Goal: Transaction & Acquisition: Purchase product/service

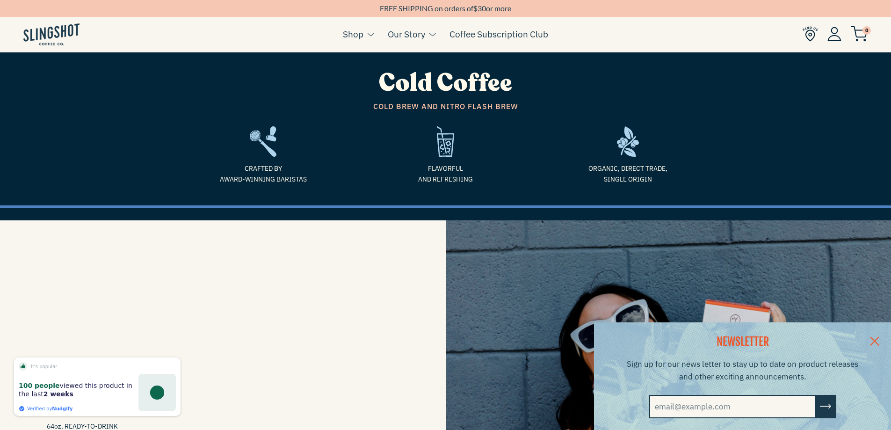
click at [880, 339] on link at bounding box center [875, 340] width 33 height 36
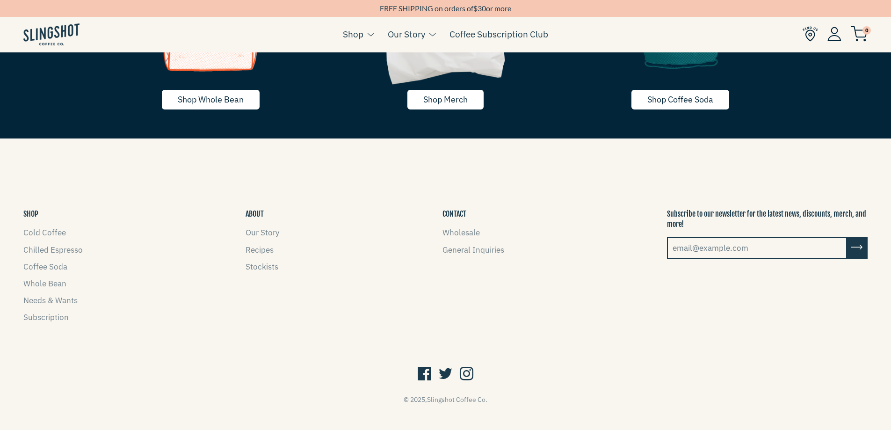
scroll to position [2174, 0]
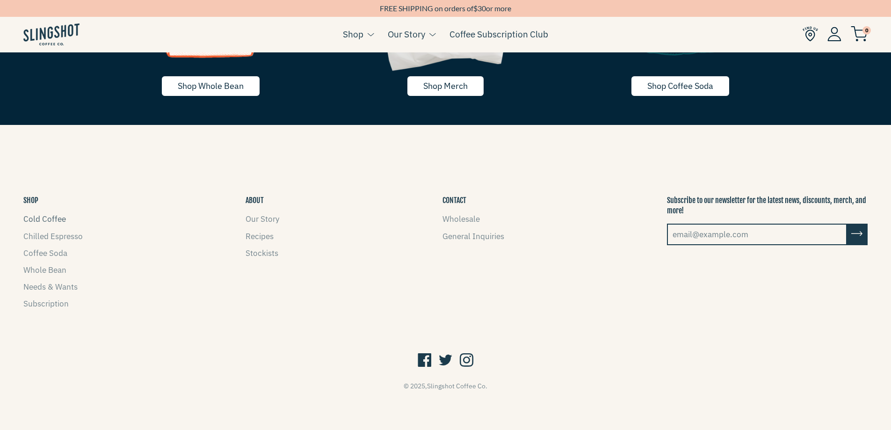
click at [52, 221] on link "Cold Coffee" at bounding box center [44, 219] width 43 height 10
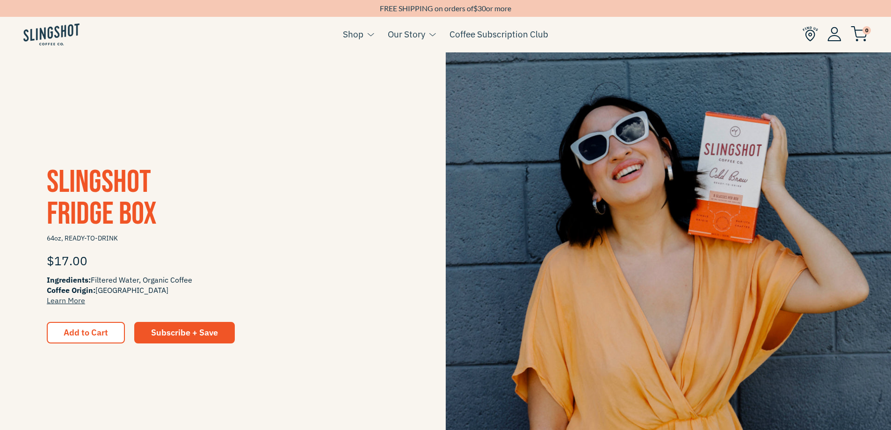
scroll to position [188, 0]
click at [710, 215] on img at bounding box center [669, 256] width 446 height 446
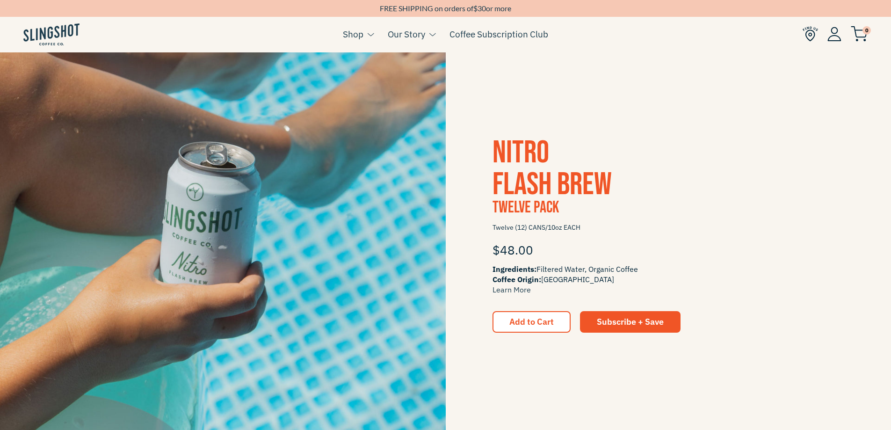
scroll to position [655, 0]
click at [267, 262] on img at bounding box center [223, 235] width 446 height 446
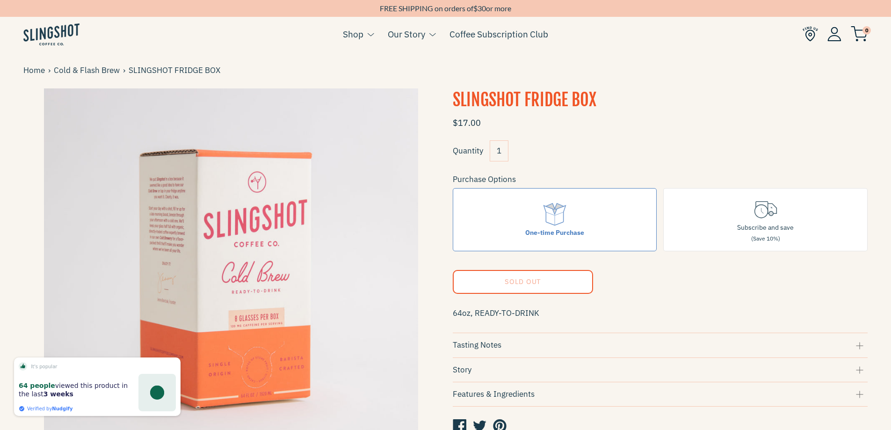
click at [553, 284] on form "$17.00 Quantity 1 Purchase Options One-time Purchase Subscribe and save (Save 1…" at bounding box center [661, 275] width 416 height 326
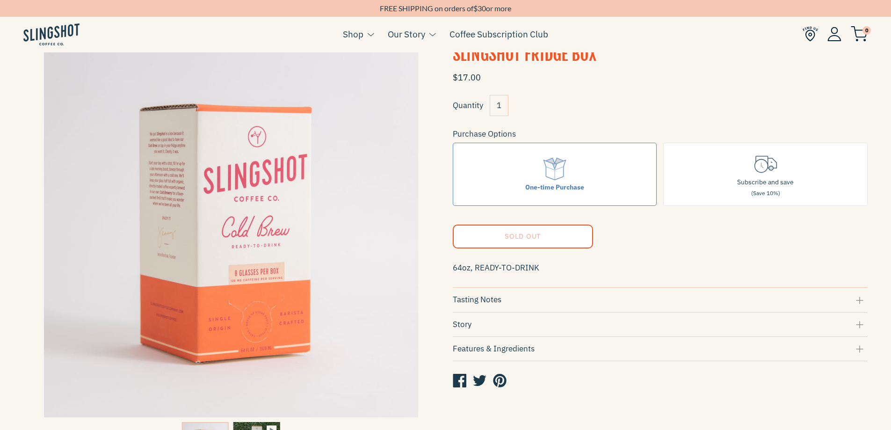
scroll to position [46, 0]
click at [638, 300] on div "Tasting Notes" at bounding box center [661, 299] width 416 height 13
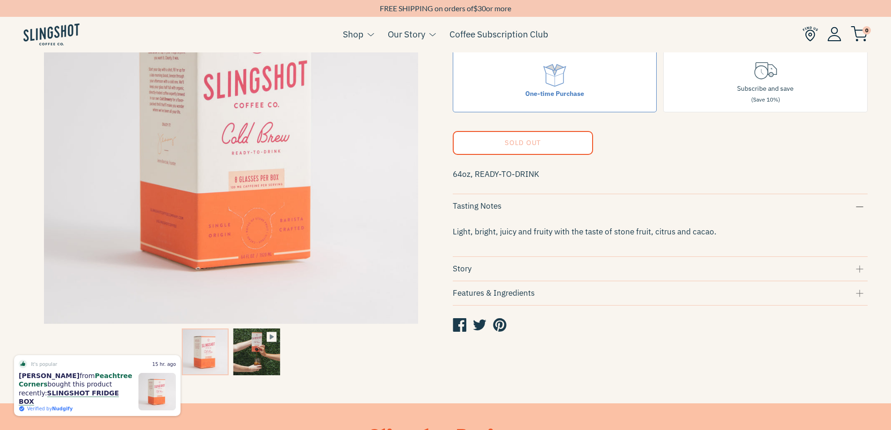
click at [634, 267] on div "Story" at bounding box center [661, 269] width 416 height 13
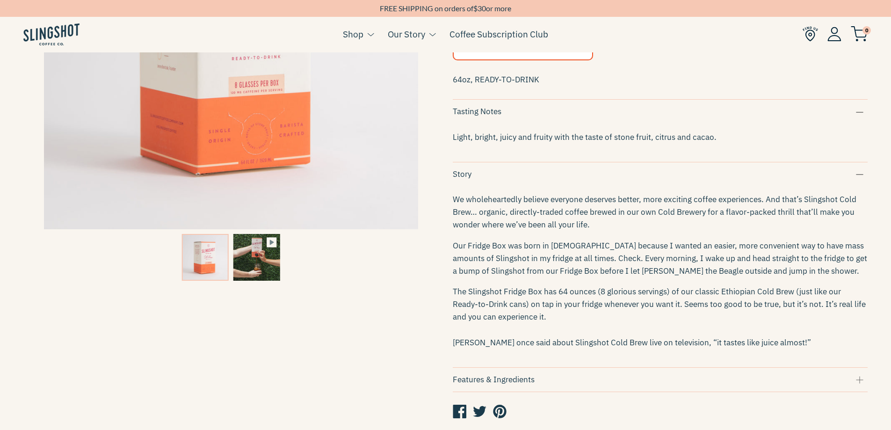
scroll to position [233, 0]
click at [270, 244] on icon at bounding box center [272, 243] width 4 height 5
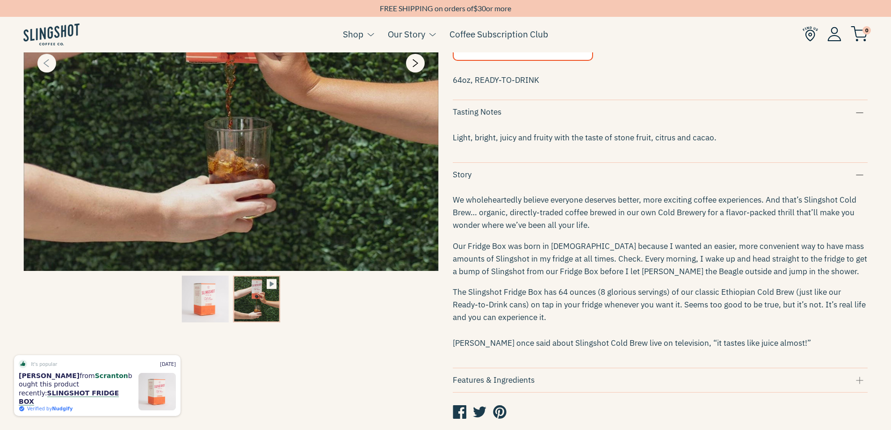
click at [48, 67] on icon "Previous" at bounding box center [46, 63] width 11 height 11
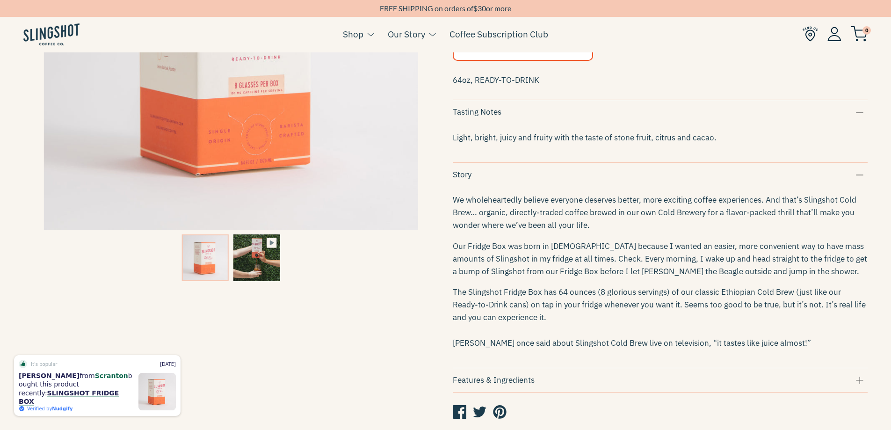
type input "9.79"
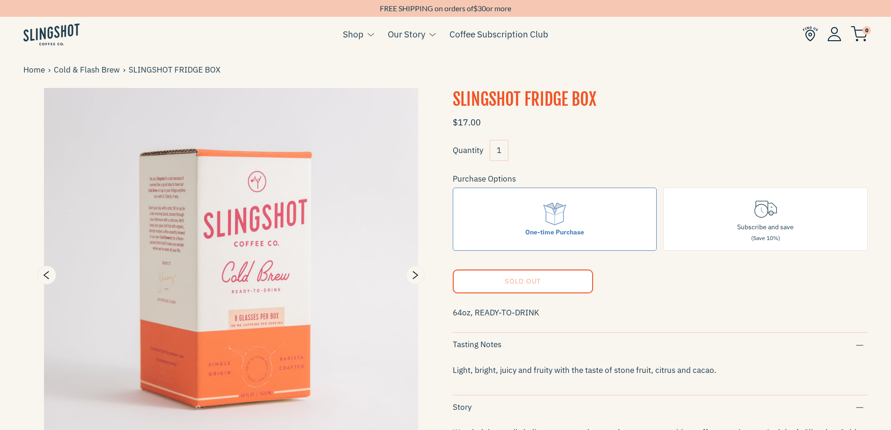
scroll to position [0, 0]
click at [589, 216] on label "One-time Purchase" at bounding box center [555, 219] width 204 height 63
click at [0, 0] on input "One-time Purchase" at bounding box center [0, 0] width 0 height 0
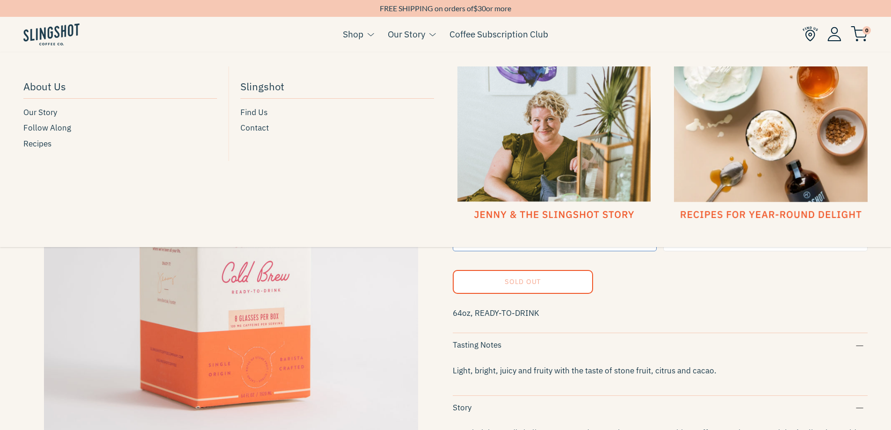
click at [401, 36] on link "Our Story" at bounding box center [406, 34] width 37 height 14
